Goal: Task Accomplishment & Management: Manage account settings

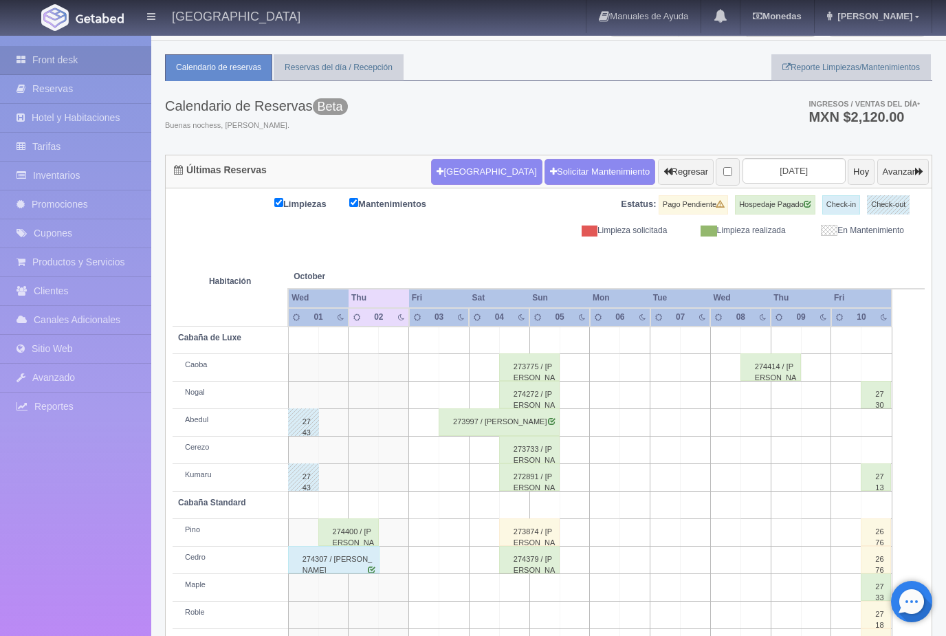
scroll to position [25, 0]
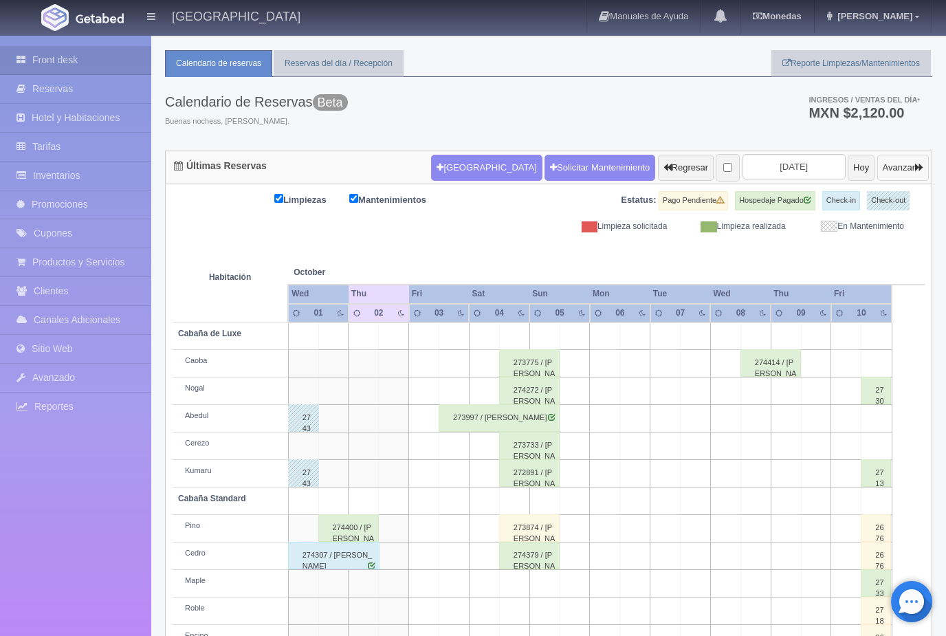
click at [901, 171] on button "Avanzar" at bounding box center [903, 168] width 52 height 26
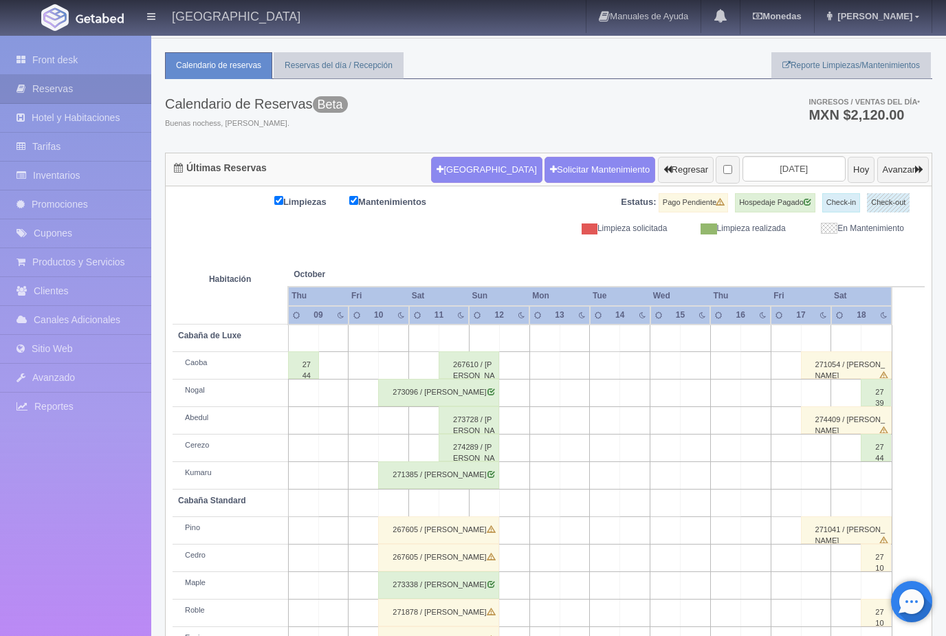
scroll to position [25, 0]
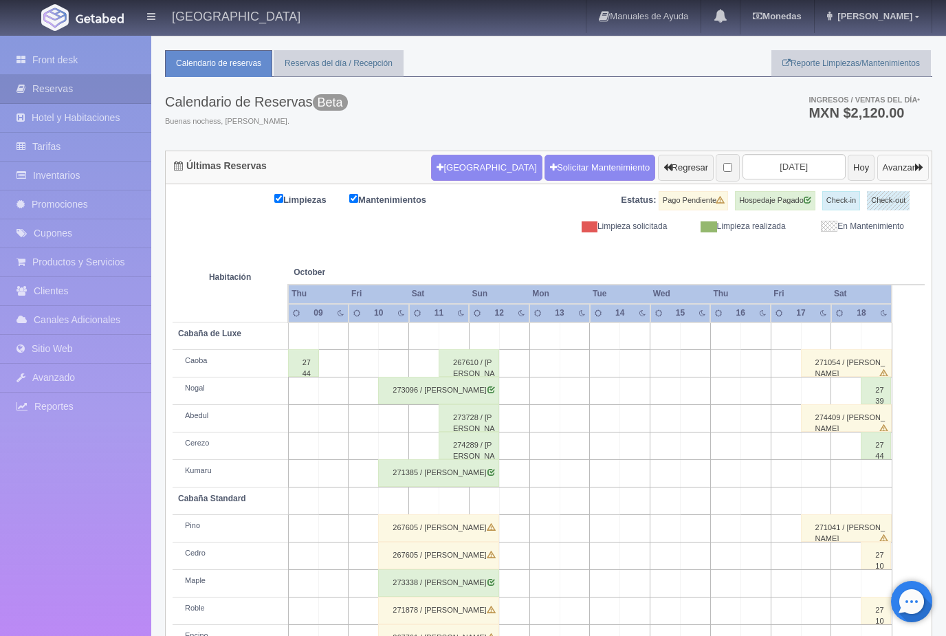
click at [903, 169] on button "Avanzar" at bounding box center [903, 168] width 52 height 26
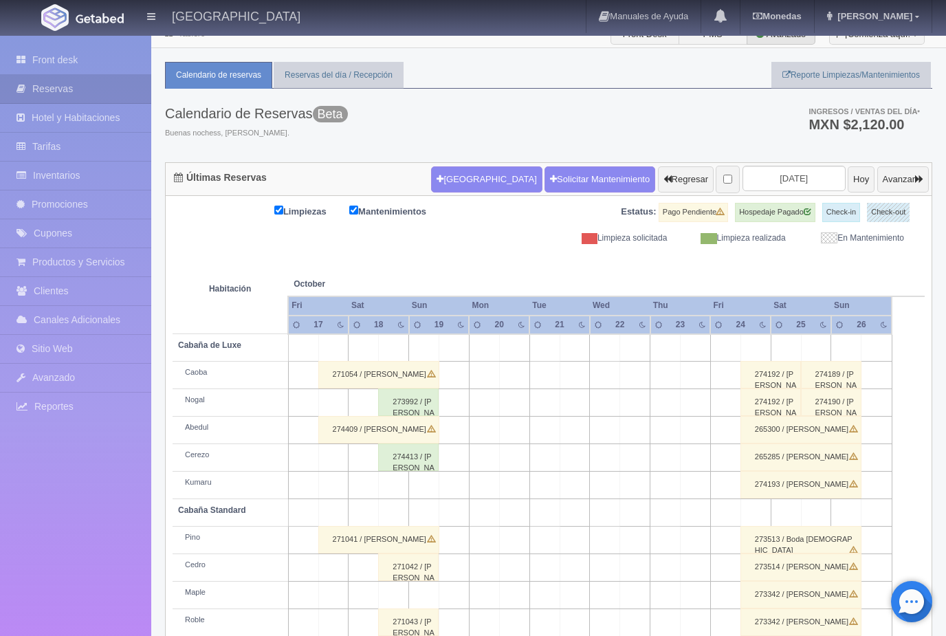
scroll to position [25, 0]
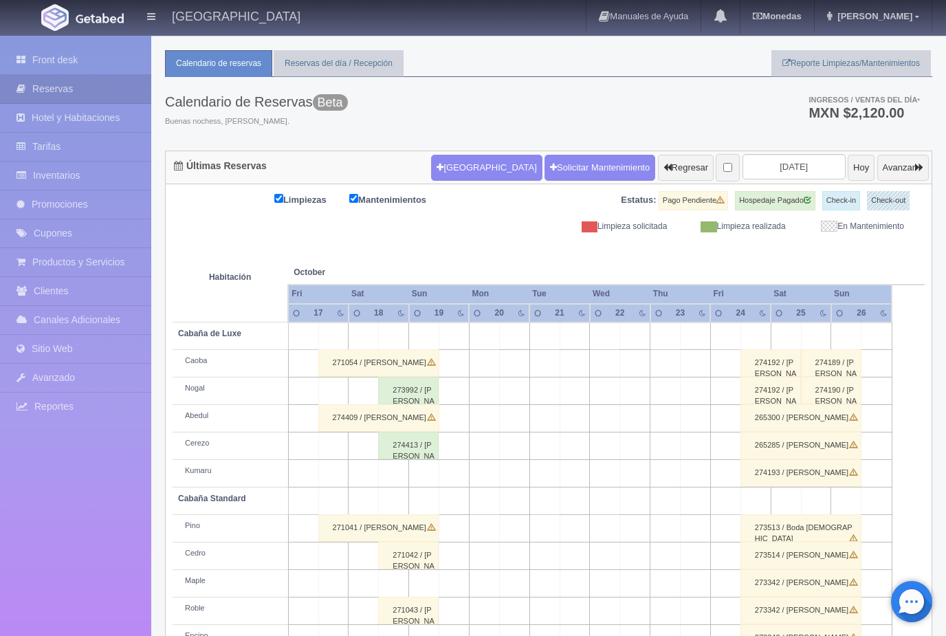
click at [411, 369] on div "271054 / Marisa Escaalante" at bounding box center [378, 363] width 121 height 28
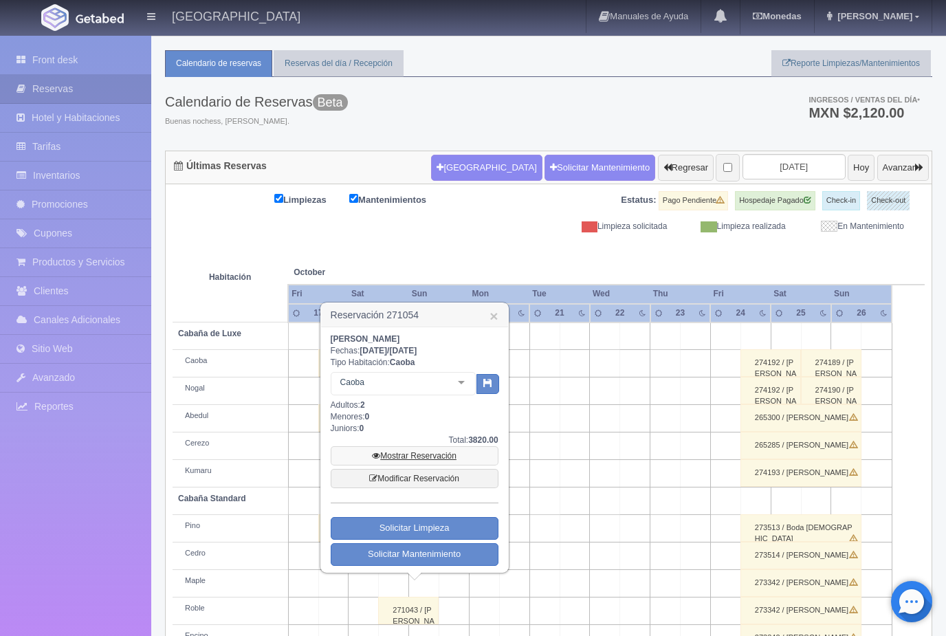
click at [462, 456] on link "Mostrar Reservación" at bounding box center [415, 455] width 168 height 19
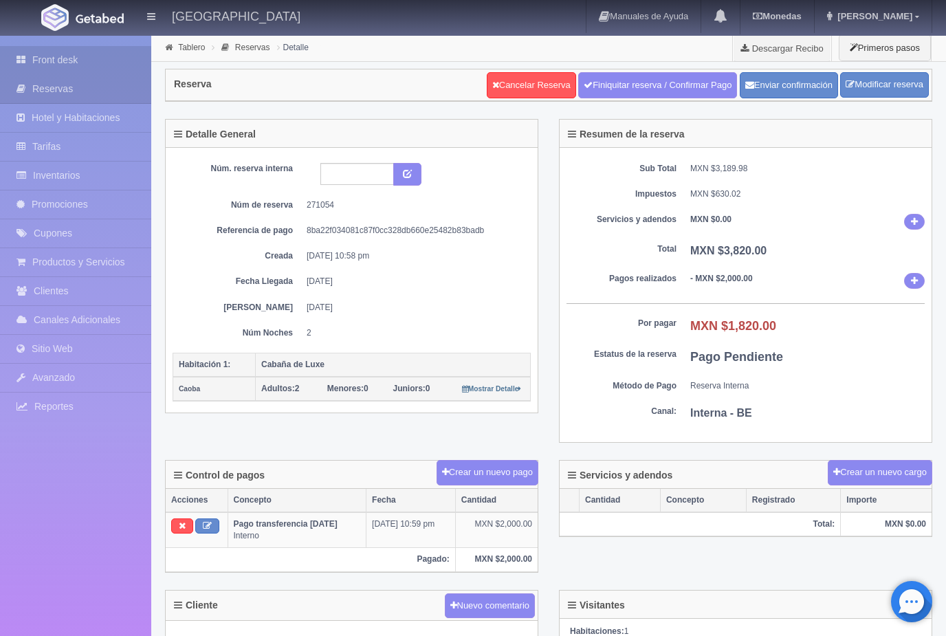
click at [79, 59] on link "Front desk" at bounding box center [75, 60] width 151 height 28
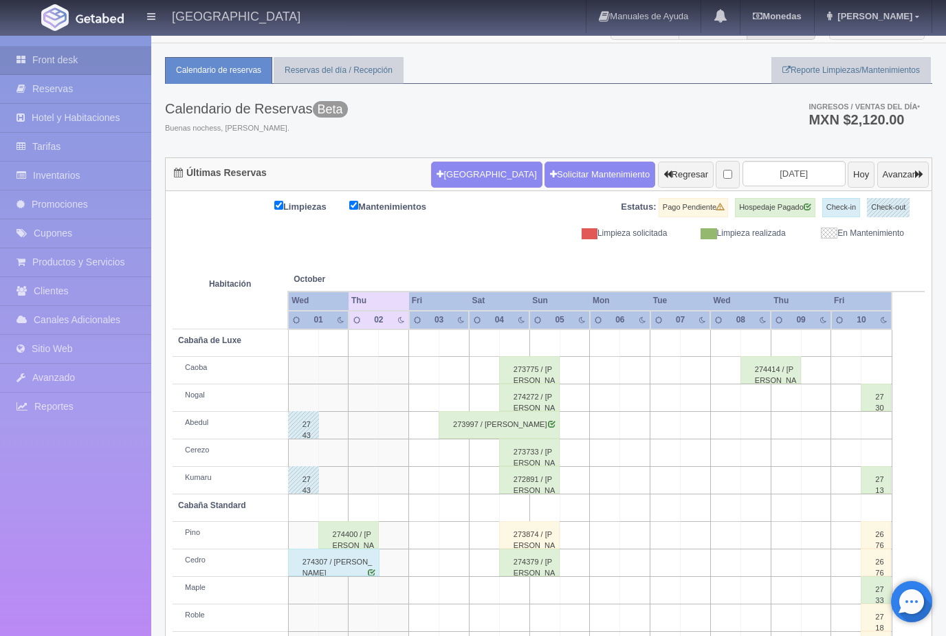
scroll to position [25, 0]
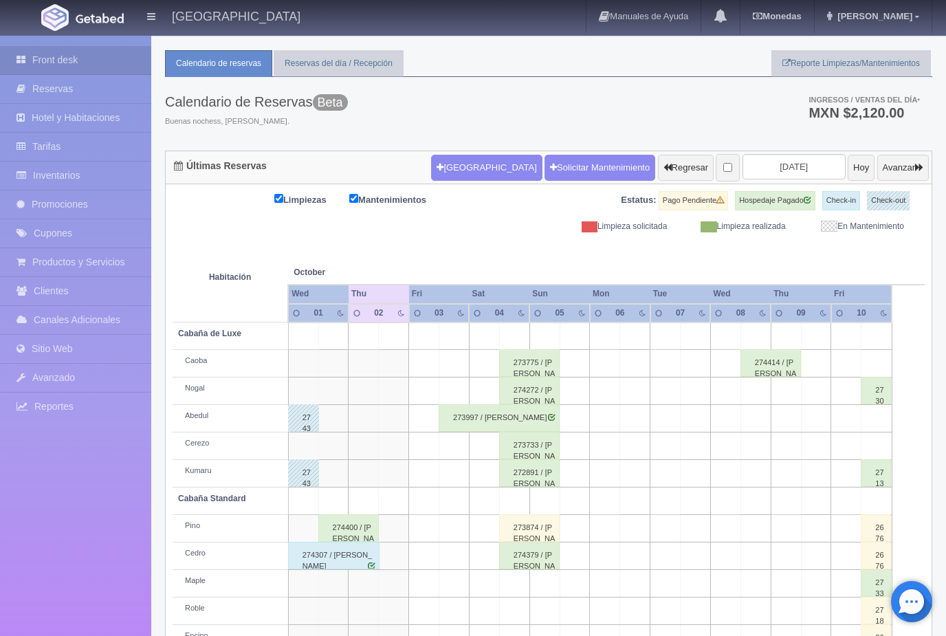
click at [527, 557] on div "274379 / [PERSON_NAME]" at bounding box center [529, 556] width 61 height 28
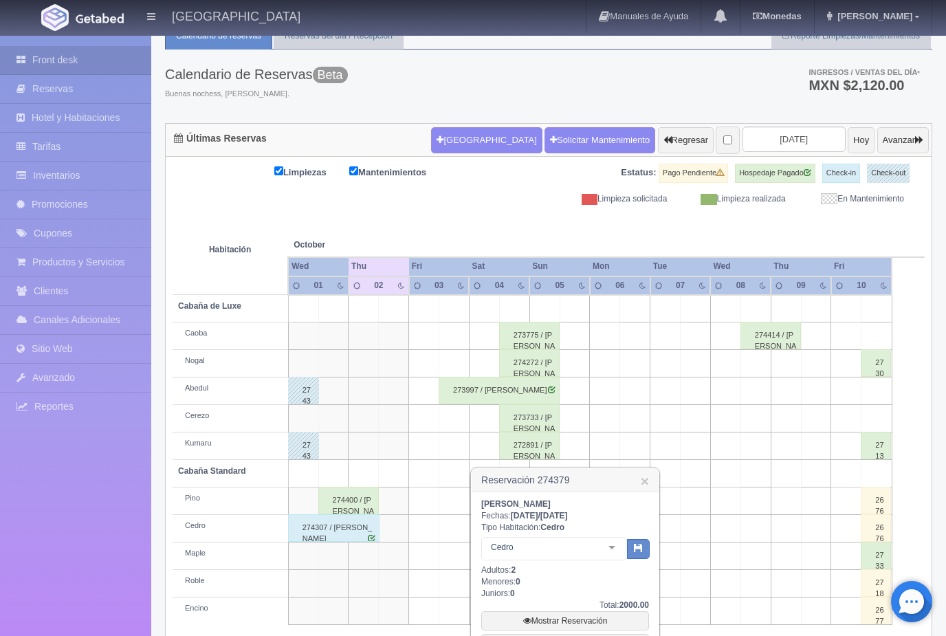
scroll to position [117, 0]
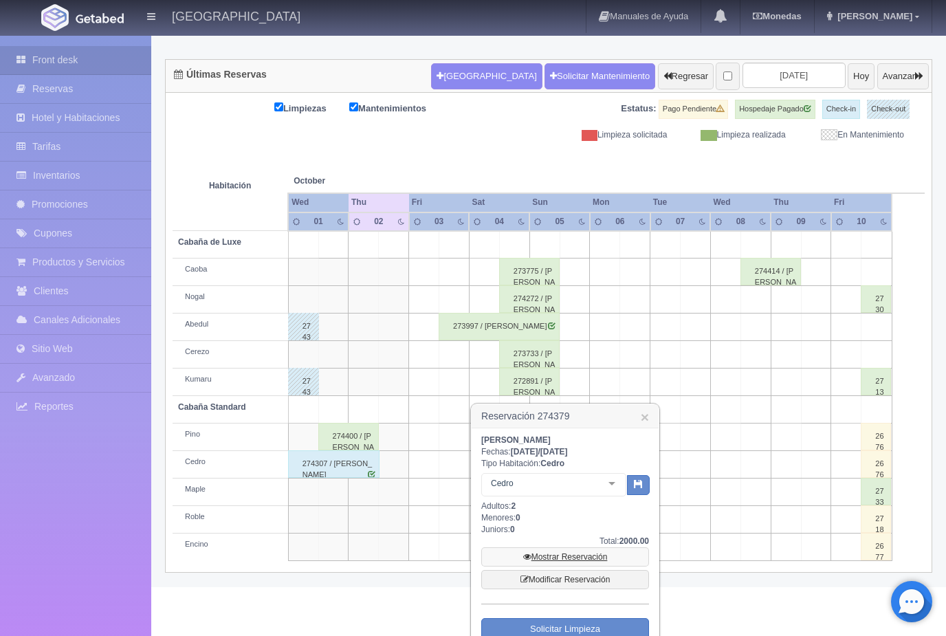
click at [617, 559] on link "Mostrar Reservación" at bounding box center [565, 556] width 168 height 19
